Goal: Task Accomplishment & Management: Complete application form

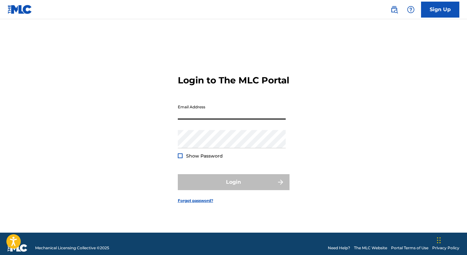
click at [204, 115] on input "Email Address" at bounding box center [232, 110] width 108 height 18
type input "[EMAIL_ADDRESS][DOMAIN_NAME]"
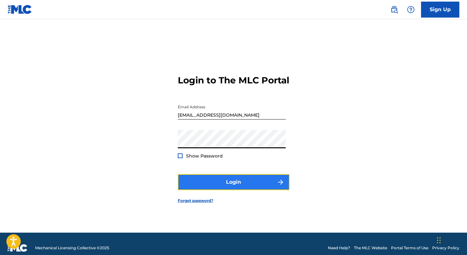
click at [232, 182] on button "Login" at bounding box center [234, 182] width 112 height 16
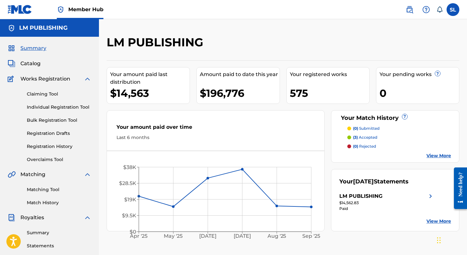
click at [65, 103] on div "Claiming Tool Individual Registration Tool Bulk Registration Tool Registration …" at bounding box center [50, 123] width 84 height 80
click at [66, 105] on link "Individual Registration Tool" at bounding box center [59, 107] width 65 height 7
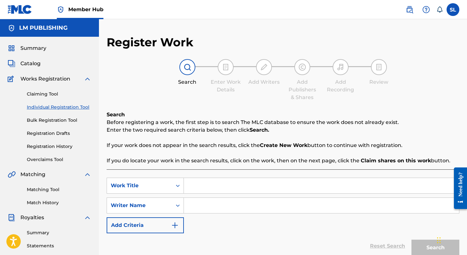
click at [195, 186] on input "Search Form" at bounding box center [321, 185] width 275 height 15
type input "ME CUESTA HABLAR"
click at [208, 205] on input "Search Form" at bounding box center [321, 205] width 275 height 15
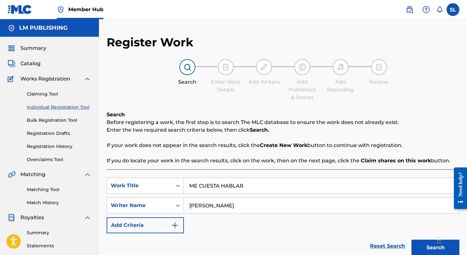
type input "[PERSON_NAME]"
click at [412, 240] on button "Search" at bounding box center [436, 248] width 48 height 16
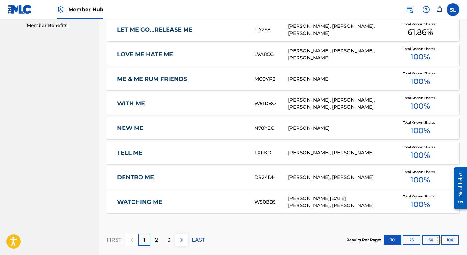
scroll to position [399, 0]
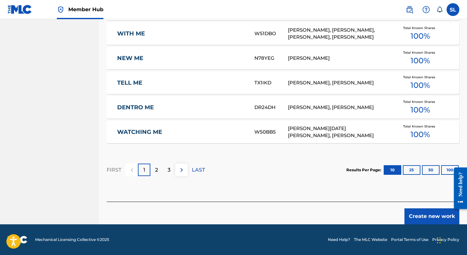
click at [418, 225] on footer "Mechanical Licensing Collective © 2025 Need Help? The MLC Website Portal Terms …" at bounding box center [233, 239] width 467 height 31
click at [418, 220] on button "Create new work" at bounding box center [432, 216] width 55 height 16
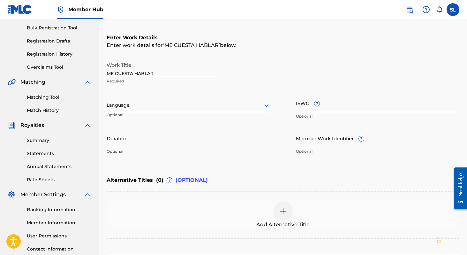
scroll to position [92, 0]
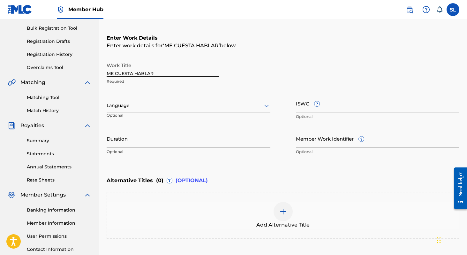
drag, startPoint x: 168, startPoint y: 73, endPoint x: 78, endPoint y: 71, distance: 89.5
click at [78, 71] on main "LM PUBLISHING Summary Catalog Works Registration Claiming Tool Individual Regis…" at bounding box center [233, 102] width 467 height 351
type input "Me Cuesta Hablar"
click at [123, 107] on div at bounding box center [189, 106] width 164 height 8
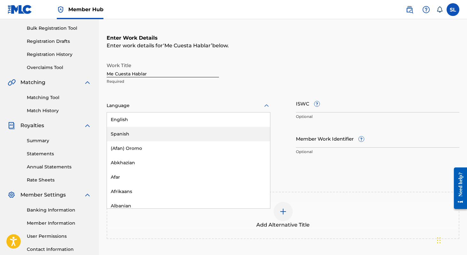
click at [131, 135] on div "Spanish" at bounding box center [188, 134] width 163 height 14
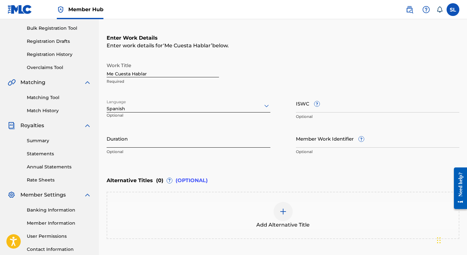
click at [132, 142] on input "Duration" at bounding box center [189, 138] width 164 height 18
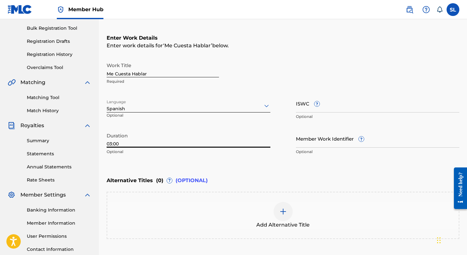
type input "03:00"
click at [185, 163] on div "Enter Work Details Enter work details for ‘ Me Cuesta Hablar ’ below. Work Titl…" at bounding box center [283, 96] width 353 height 155
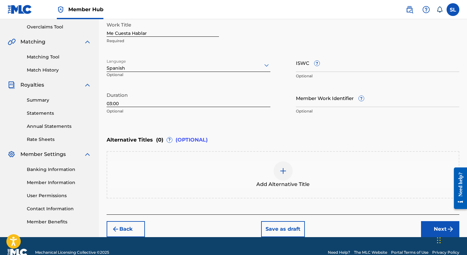
scroll to position [133, 0]
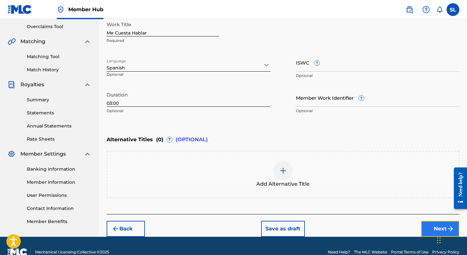
click at [431, 227] on button "Next" at bounding box center [440, 229] width 38 height 16
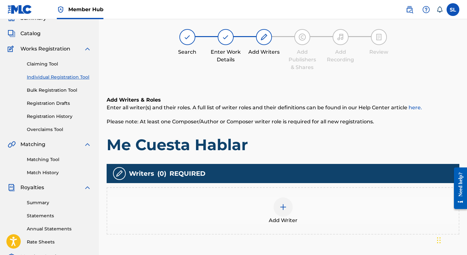
scroll to position [29, 0]
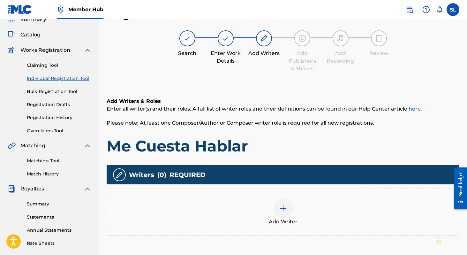
click at [280, 203] on div at bounding box center [283, 208] width 19 height 19
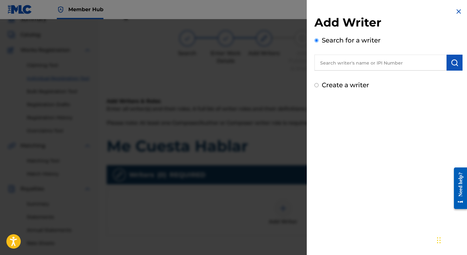
click at [339, 63] on input "text" at bounding box center [381, 63] width 132 height 16
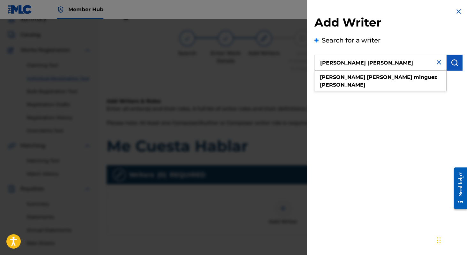
type input "[PERSON_NAME] [PERSON_NAME]"
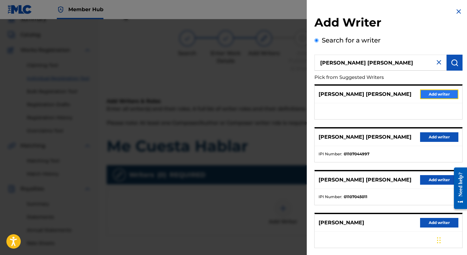
click at [424, 98] on button "Add writer" at bounding box center [439, 94] width 38 height 10
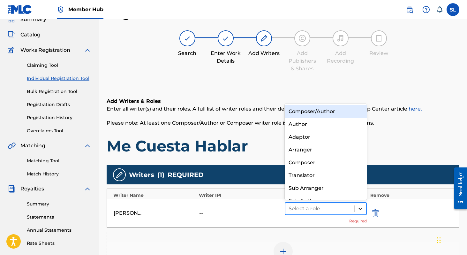
click at [355, 210] on div at bounding box center [361, 209] width 12 height 12
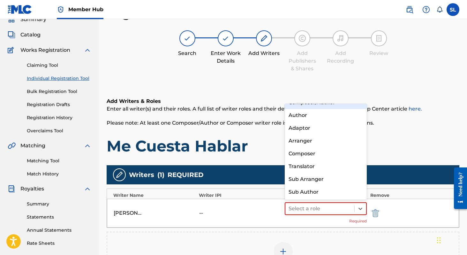
click at [332, 106] on div "Composer/Author" at bounding box center [326, 102] width 82 height 13
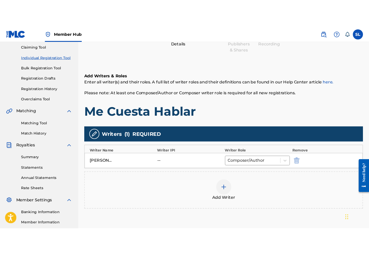
scroll to position [68, 0]
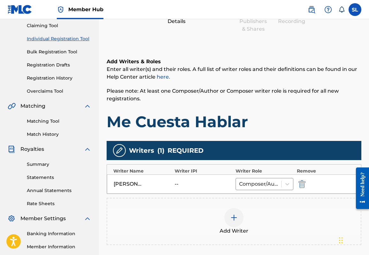
click at [230, 220] on div at bounding box center [234, 217] width 19 height 19
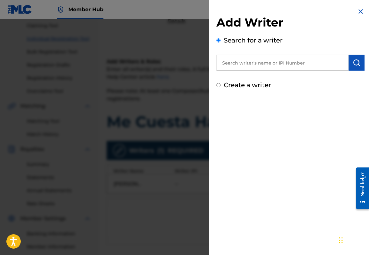
click at [258, 60] on input "text" at bounding box center [283, 63] width 132 height 16
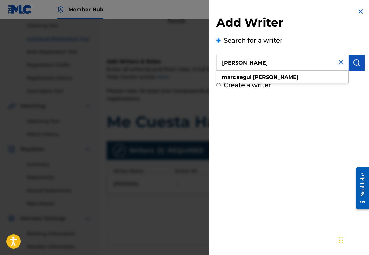
type input "[PERSON_NAME]"
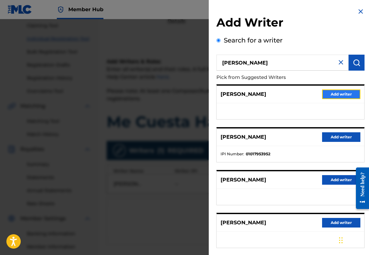
click at [334, 93] on button "Add writer" at bounding box center [341, 94] width 38 height 10
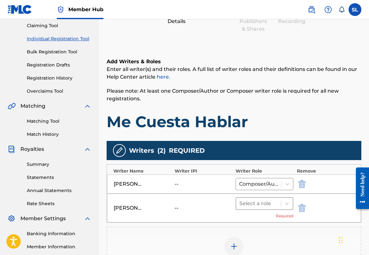
click at [290, 209] on div "Select a role" at bounding box center [265, 203] width 58 height 13
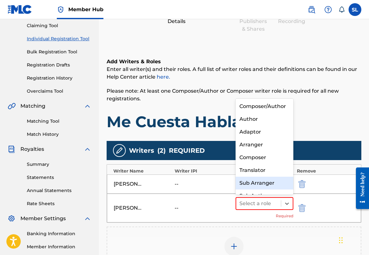
scroll to position [9, 0]
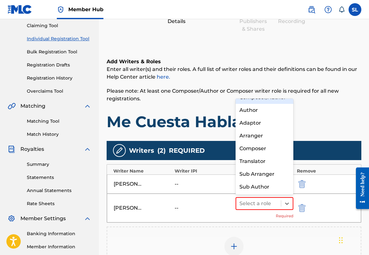
click at [272, 99] on div "Composer/Author" at bounding box center [265, 97] width 58 height 13
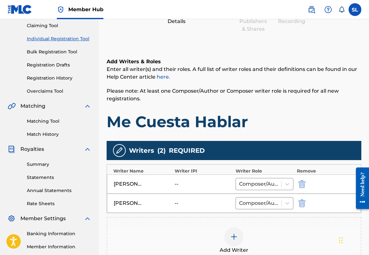
click at [236, 241] on div at bounding box center [234, 236] width 19 height 19
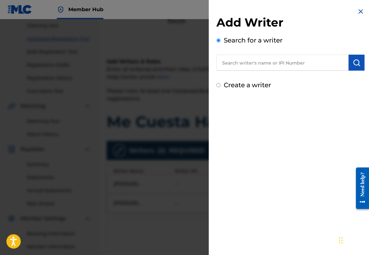
click at [249, 65] on input "text" at bounding box center [283, 63] width 132 height 16
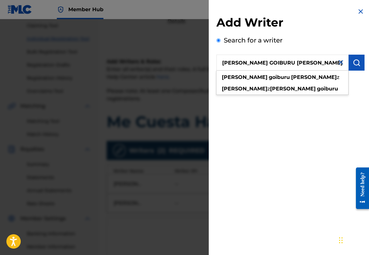
type input "[PERSON_NAME] GOIBURU [PERSON_NAME]"
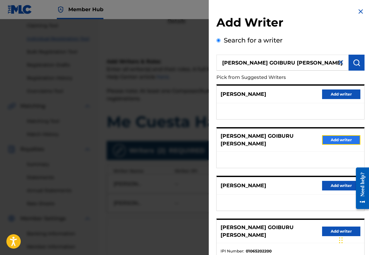
click at [336, 137] on button "Add writer" at bounding box center [341, 140] width 38 height 10
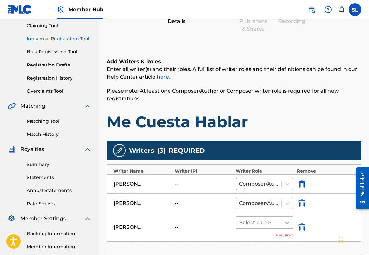
click at [285, 224] on icon at bounding box center [287, 223] width 6 height 6
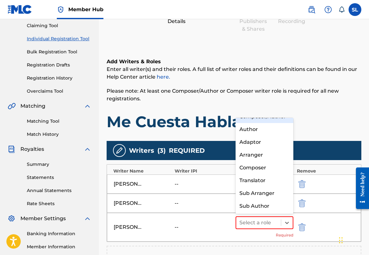
drag, startPoint x: 262, startPoint y: 123, endPoint x: 259, endPoint y: 118, distance: 6.1
click at [259, 118] on div "Composer/Author Author Adaptor Arranger Composer Translator Sub Arranger Sub Au…" at bounding box center [265, 166] width 58 height 96
click at [259, 118] on div "Composer/Author" at bounding box center [265, 116] width 58 height 13
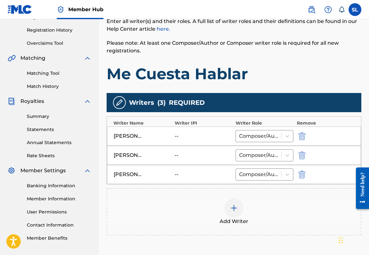
scroll to position [147, 0]
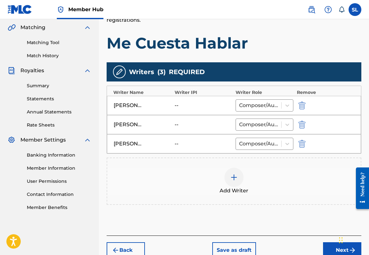
click at [242, 173] on div at bounding box center [234, 177] width 19 height 19
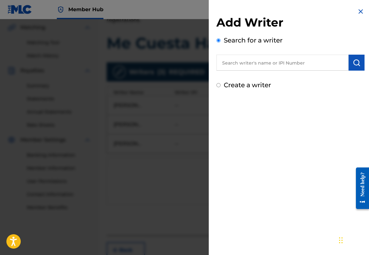
click at [260, 66] on input "text" at bounding box center [283, 63] width 132 height 16
type input "[PERSON_NAME] [PERSON_NAME]"
click at [352, 67] on button "submit" at bounding box center [357, 63] width 16 height 16
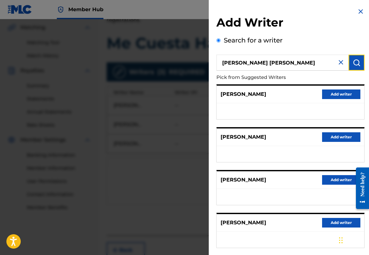
scroll to position [76, 0]
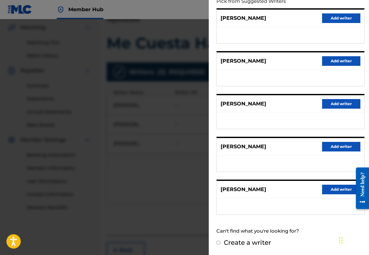
click at [220, 243] on input "Create a writer" at bounding box center [219, 243] width 4 height 4
radio input "false"
radio input "true"
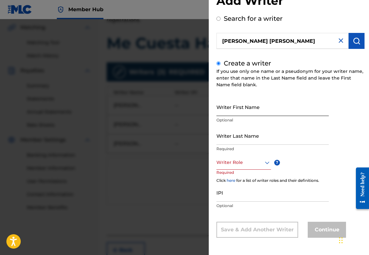
click at [247, 111] on input "Writer First Name" at bounding box center [273, 107] width 112 height 18
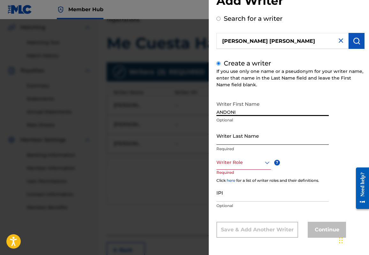
type input "ANDONI"
click at [250, 135] on input "Writer Last Name" at bounding box center [273, 136] width 112 height 18
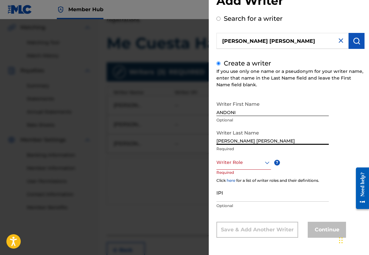
type input "[PERSON_NAME] [PERSON_NAME]"
click at [246, 166] on div "Writer Role" at bounding box center [244, 162] width 55 height 14
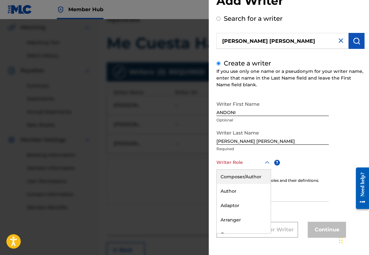
click at [246, 176] on div "Composer/Author" at bounding box center [244, 177] width 54 height 14
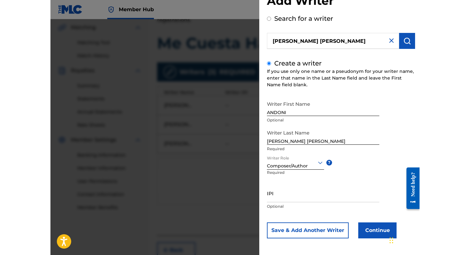
scroll to position [22, 0]
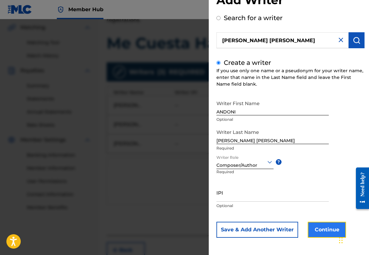
click at [312, 230] on button "Continue" at bounding box center [327, 230] width 38 height 16
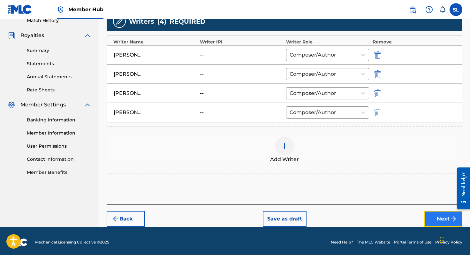
click at [429, 217] on button "Next" at bounding box center [443, 219] width 38 height 16
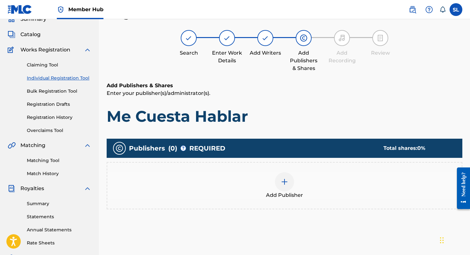
scroll to position [29, 0]
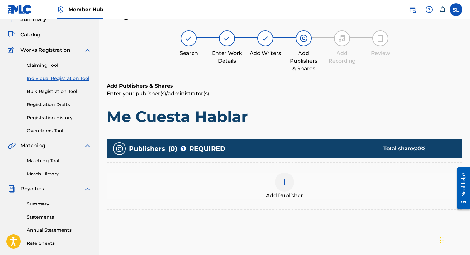
click at [291, 189] on div "Add Publisher" at bounding box center [284, 186] width 355 height 27
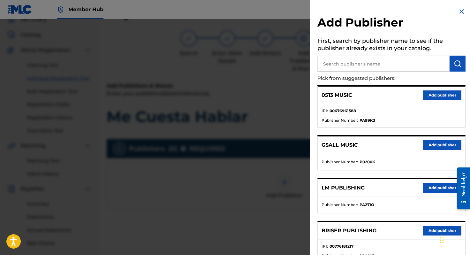
click at [332, 64] on input "text" at bounding box center [384, 64] width 132 height 16
type input "LUMIZA MUSIC"
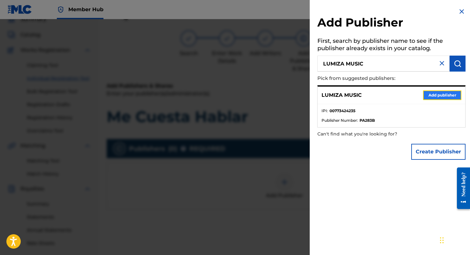
click at [425, 95] on button "Add publisher" at bounding box center [442, 95] width 38 height 10
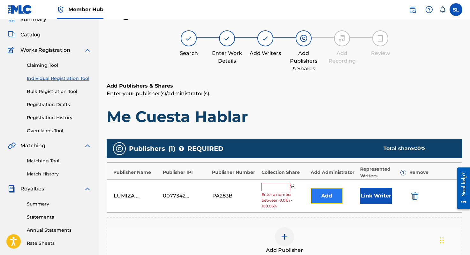
click at [311, 193] on button "Add" at bounding box center [327, 196] width 32 height 16
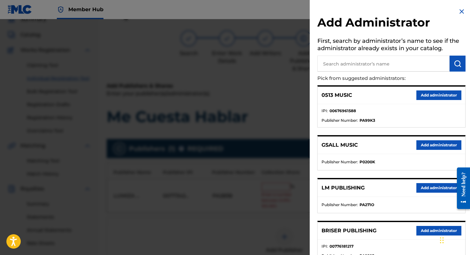
click at [356, 60] on input "text" at bounding box center [384, 64] width 132 height 16
type input "LM PUBLISHING"
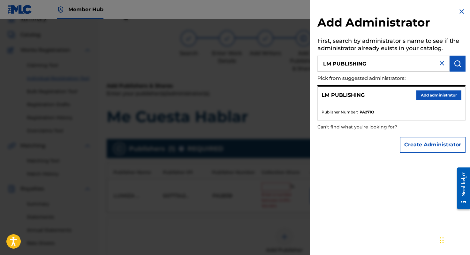
click at [415, 89] on div "LM PUBLISHING Add administrator" at bounding box center [392, 96] width 148 height 18
click at [418, 93] on button "Add administrator" at bounding box center [439, 95] width 45 height 10
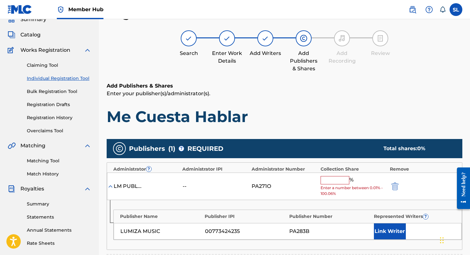
click at [325, 184] on input "text" at bounding box center [335, 180] width 29 height 8
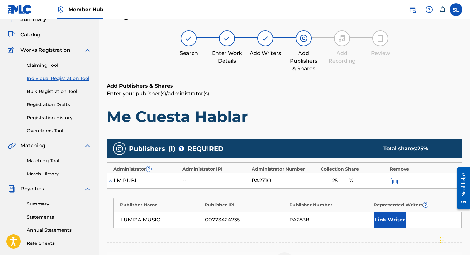
type input "25"
click at [309, 195] on div "Publisher Name Publisher IPI Publisher Number Represented Writers ? LUMIZA MUSI…" at bounding box center [284, 214] width 355 height 50
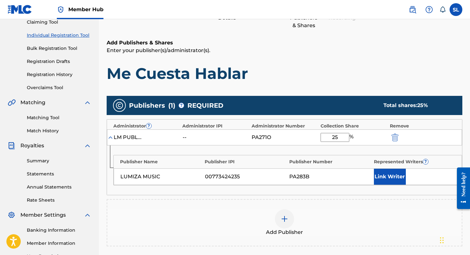
scroll to position [72, 0]
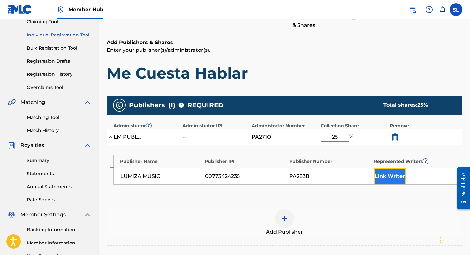
click at [386, 179] on button "Link Writer" at bounding box center [390, 176] width 32 height 16
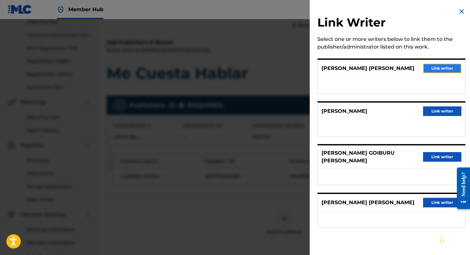
click at [425, 68] on button "Link writer" at bounding box center [442, 69] width 38 height 10
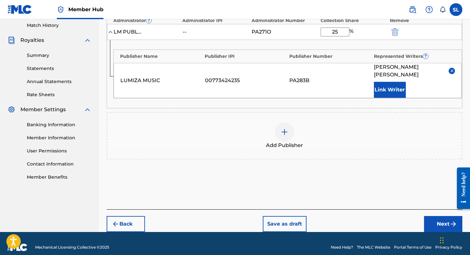
scroll to position [183, 0]
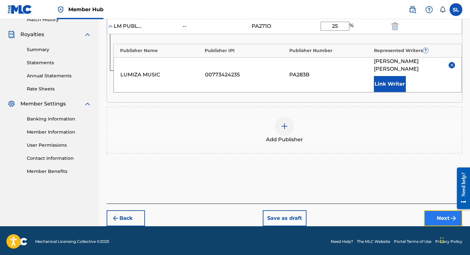
click at [444, 222] on button "Next" at bounding box center [443, 218] width 38 height 16
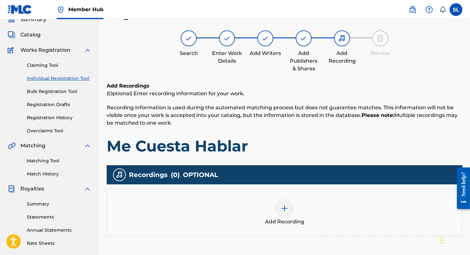
scroll to position [29, 0]
click at [285, 206] on img at bounding box center [285, 208] width 8 height 8
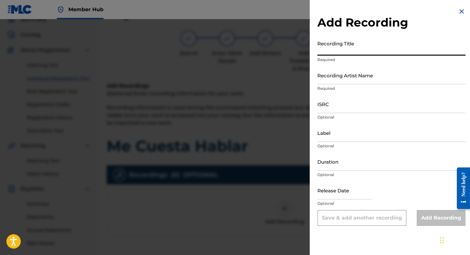
click at [331, 51] on input "Recording Title" at bounding box center [392, 46] width 148 height 18
type input "Me Cuesta Hablar"
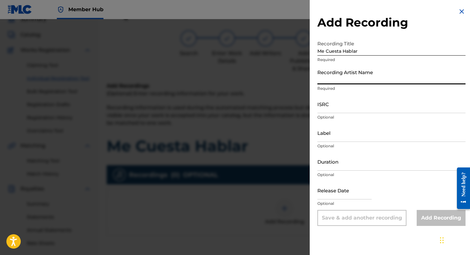
click at [333, 74] on input "Recording Artist Name" at bounding box center [392, 75] width 148 height 18
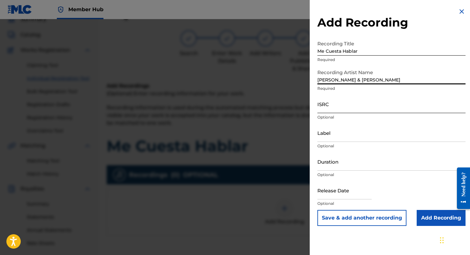
type input "[PERSON_NAME] & [PERSON_NAME]"
click at [327, 104] on input "ISRC" at bounding box center [392, 104] width 148 height 18
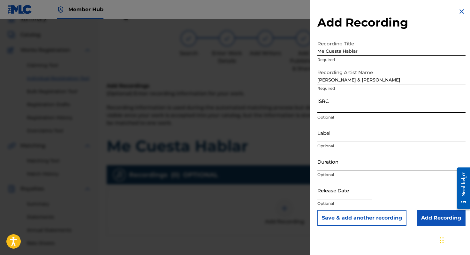
paste input "MXB952500245"
type input "MXB952500245"
click at [326, 143] on p "Optional" at bounding box center [392, 146] width 148 height 6
click at [326, 135] on input "Label" at bounding box center [392, 133] width 148 height 18
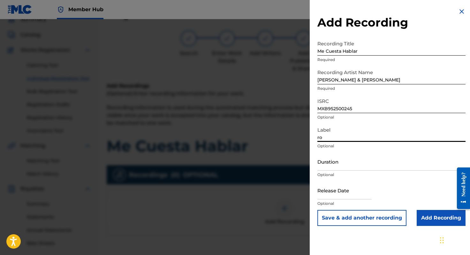
type input "r"
type input "ROOM28"
click at [329, 167] on input "Duration" at bounding box center [392, 161] width 148 height 18
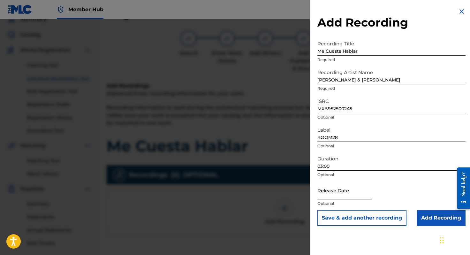
type input "03:00"
click at [337, 197] on input "text" at bounding box center [345, 190] width 54 height 18
select select "8"
select select "2025"
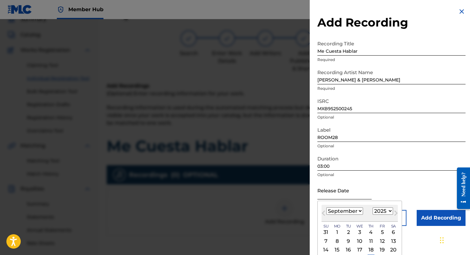
scroll to position [29, 0]
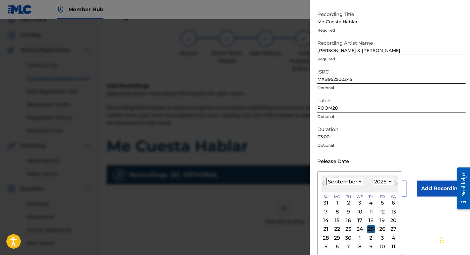
click at [370, 228] on div "25" at bounding box center [371, 229] width 8 height 8
type input "[DATE]"
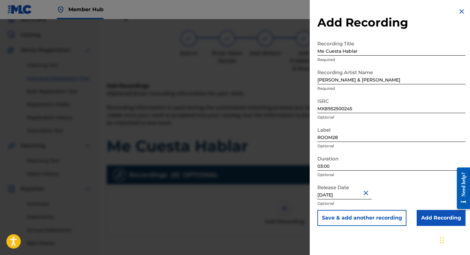
click at [414, 224] on div "Save & add another recording Add Recording" at bounding box center [392, 218] width 148 height 16
click at [423, 222] on input "Add Recording" at bounding box center [441, 218] width 49 height 16
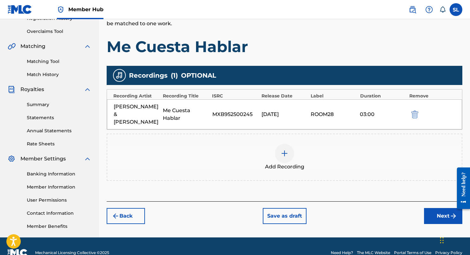
scroll to position [131, 0]
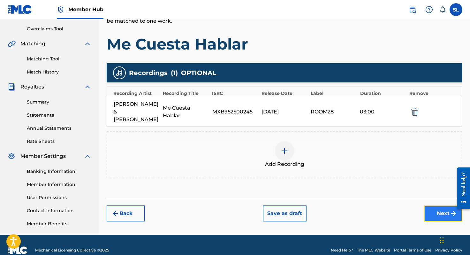
click at [428, 205] on button "Next" at bounding box center [443, 213] width 38 height 16
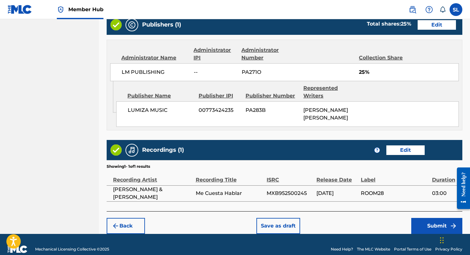
scroll to position [373, 0]
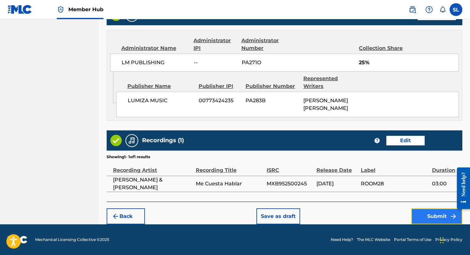
click at [432, 223] on button "Submit" at bounding box center [437, 216] width 51 height 16
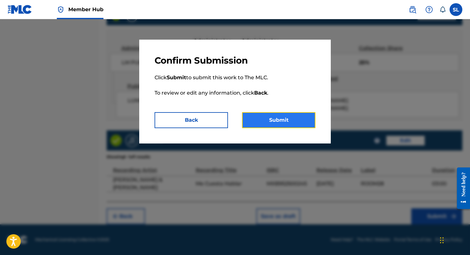
click at [293, 122] on button "Submit" at bounding box center [278, 120] width 73 height 16
